Goal: Communication & Community: Answer question/provide support

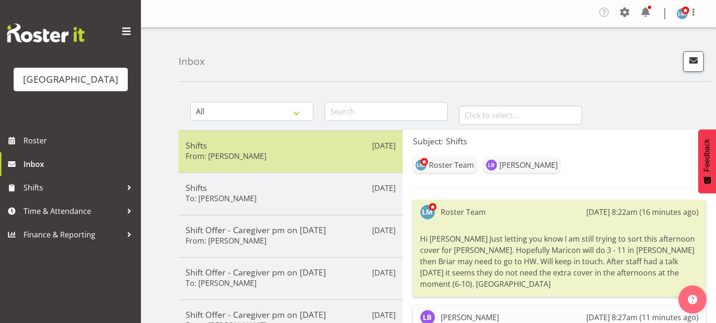
click at [284, 164] on div "Aug 30th Shifts From: Liz Brewer" at bounding box center [291, 151] width 224 height 42
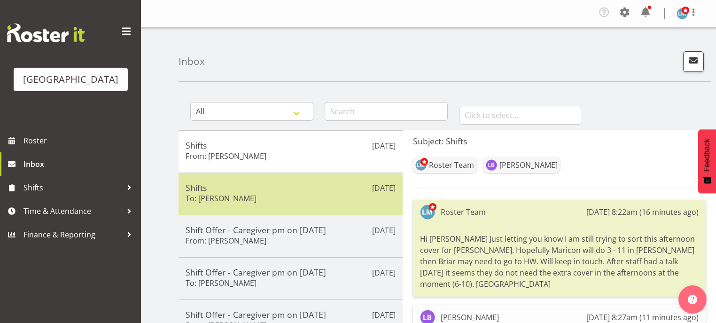
click at [292, 205] on div "Aug 30th Shifts To: Maricon Nillo" at bounding box center [291, 194] width 224 height 42
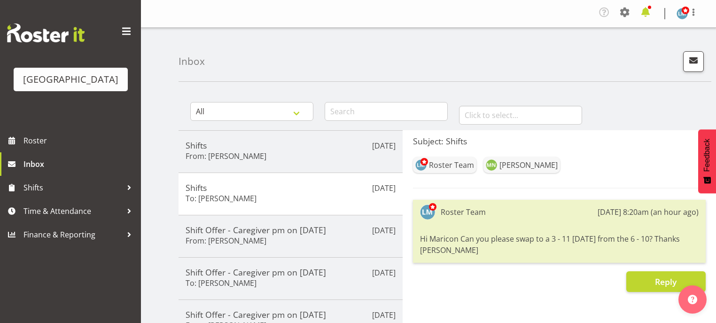
click at [644, 11] on span at bounding box center [645, 12] width 15 height 15
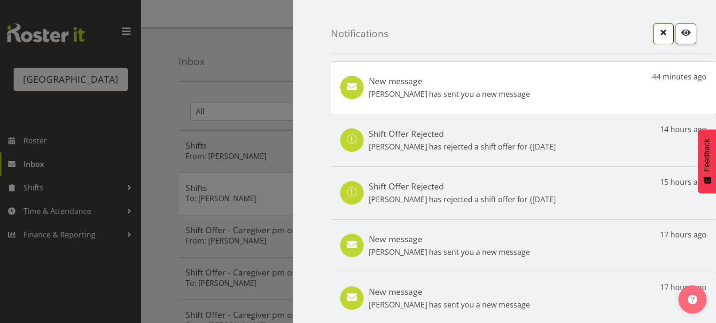
click at [658, 28] on span "button" at bounding box center [664, 32] width 12 height 12
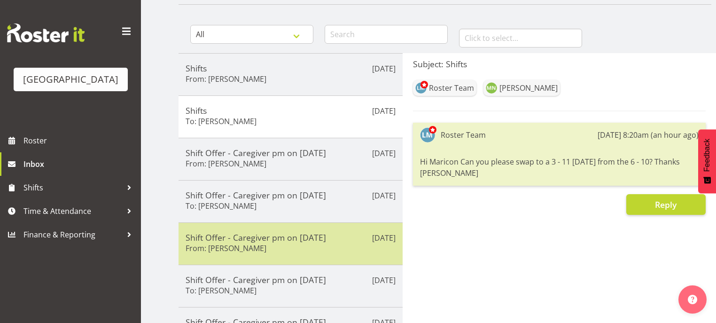
scroll to position [75, 0]
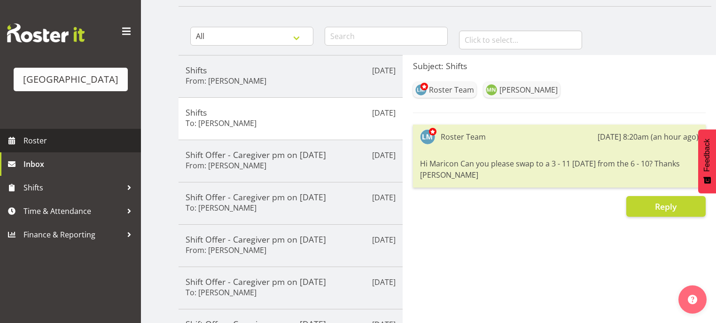
click at [33, 148] on span "Roster" at bounding box center [80, 141] width 113 height 14
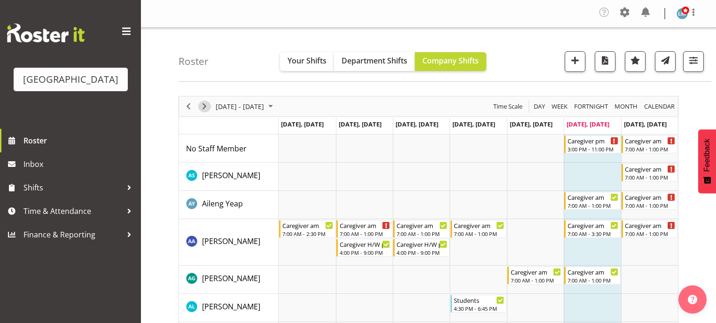
click at [203, 102] on span "Next" at bounding box center [204, 107] width 11 height 12
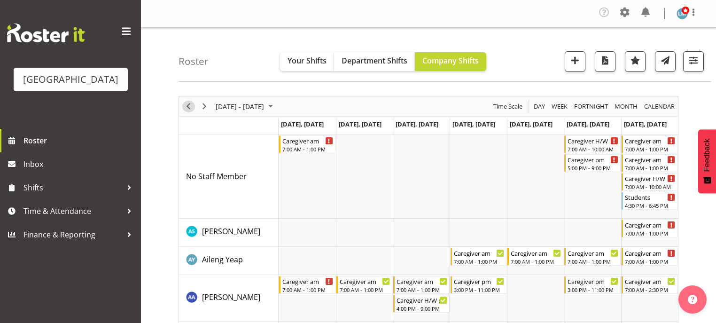
click at [185, 104] on span "Previous" at bounding box center [188, 107] width 11 height 12
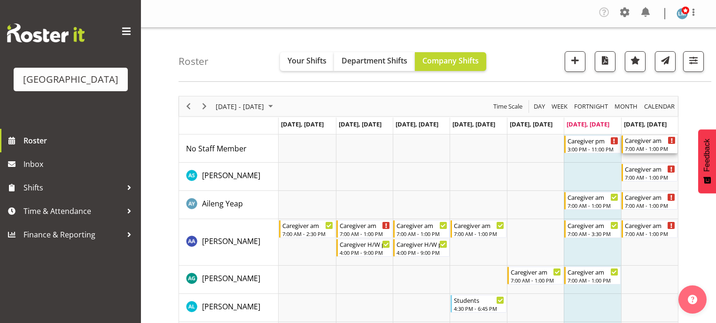
click at [643, 142] on div "Caregiver am" at bounding box center [650, 139] width 51 height 9
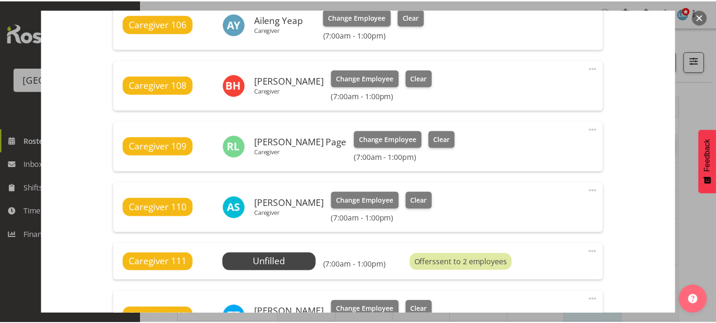
scroll to position [301, 0]
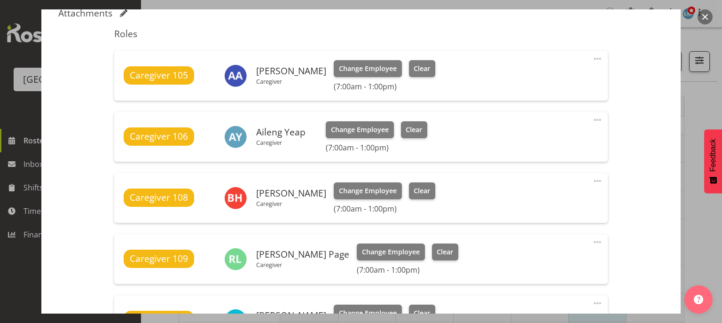
click at [705, 17] on button "button" at bounding box center [705, 16] width 15 height 15
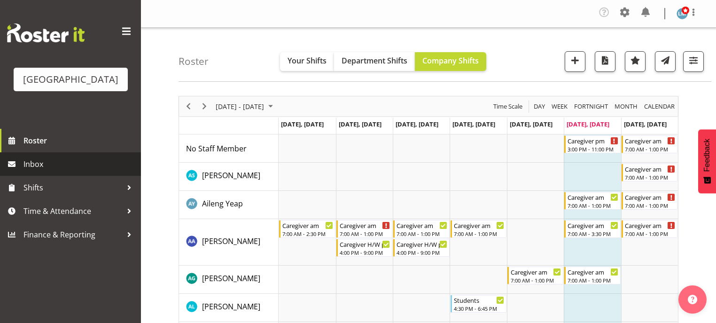
click at [32, 171] on span "Inbox" at bounding box center [80, 164] width 113 height 14
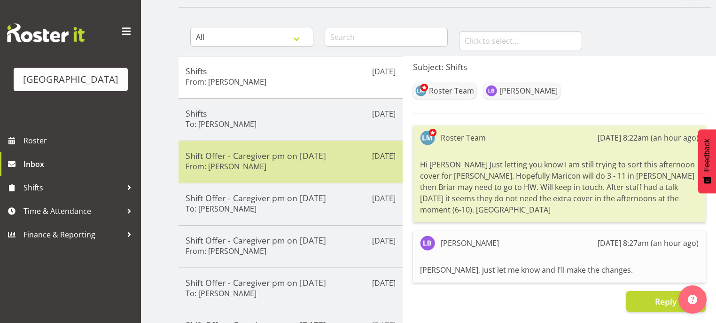
scroll to position [75, 0]
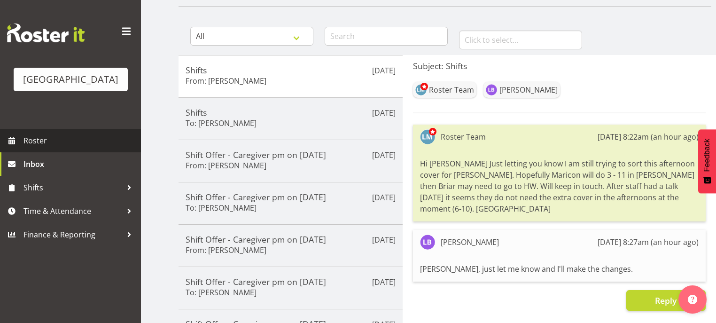
click at [39, 148] on span "Roster" at bounding box center [80, 141] width 113 height 14
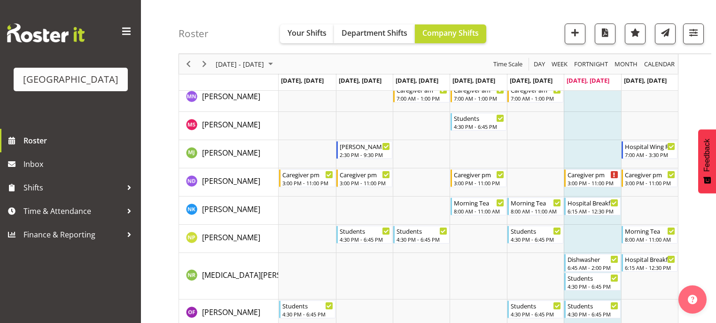
scroll to position [2482, 0]
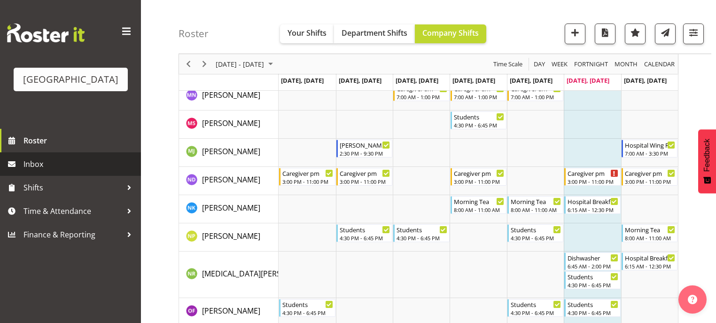
click at [39, 171] on span "Inbox" at bounding box center [80, 164] width 113 height 14
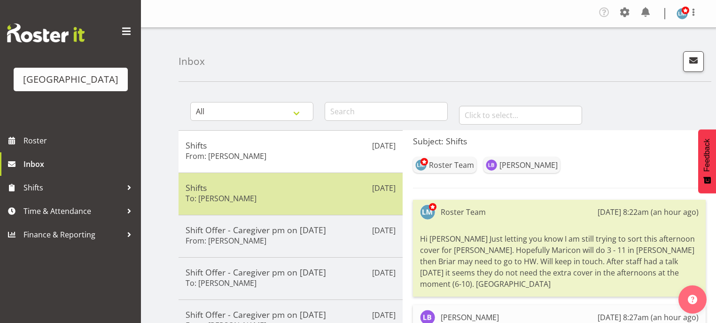
click at [297, 199] on div "Shifts To: [PERSON_NAME]" at bounding box center [291, 193] width 210 height 23
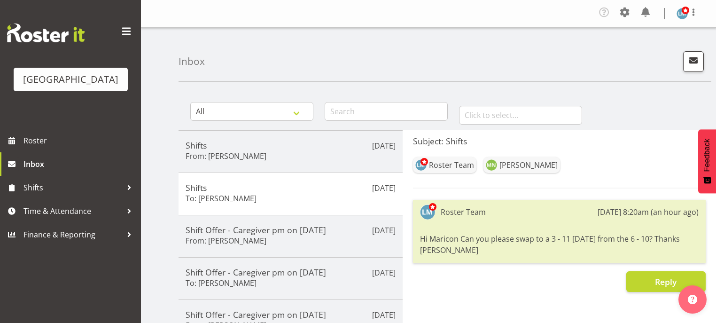
scroll to position [38, 0]
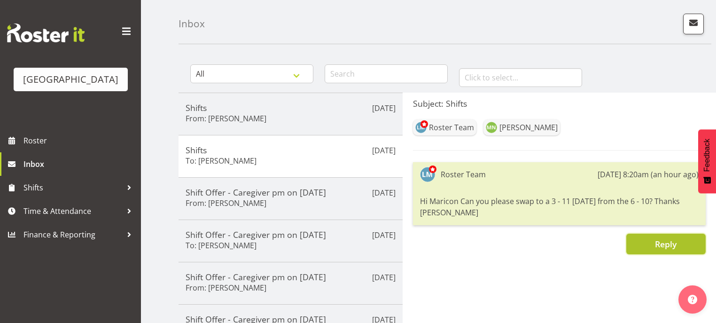
click at [655, 244] on span "Reply" at bounding box center [666, 243] width 22 height 11
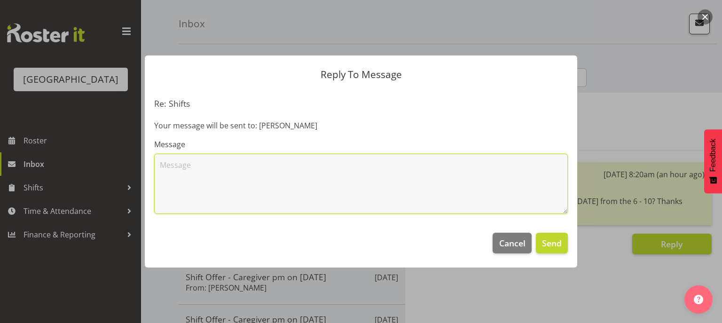
click at [227, 164] on textarea at bounding box center [361, 184] width 414 height 60
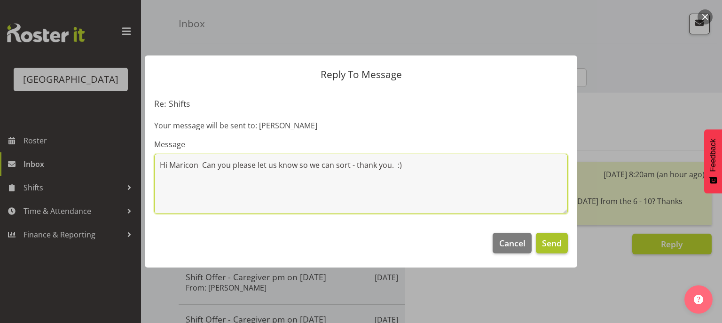
type textarea "Hi Maricon Can you please let us know so we can sort - thank you. :)"
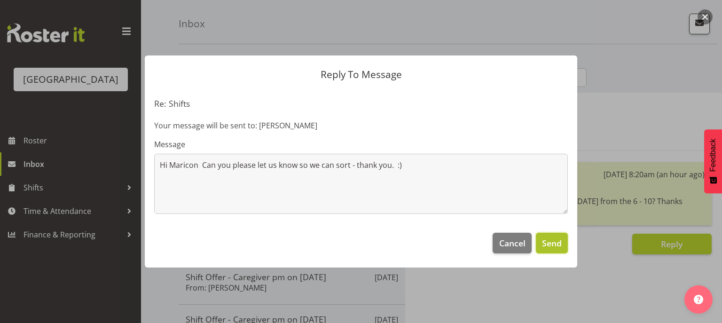
click at [551, 242] on span "Send" at bounding box center [552, 243] width 20 height 12
